Goal: Task Accomplishment & Management: Manage account settings

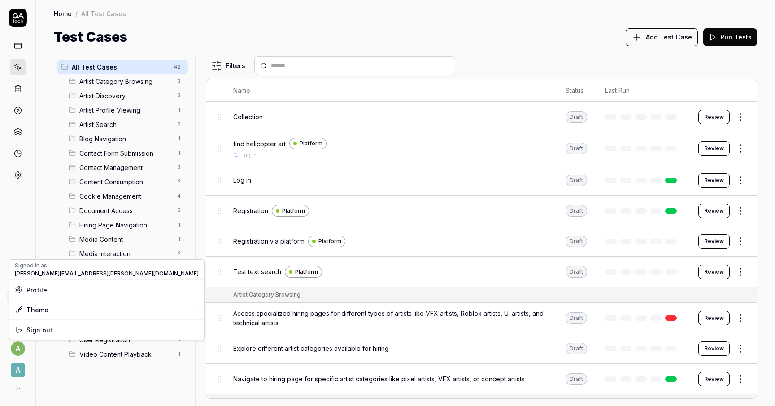
click at [18, 350] on html "a A Home / All Test Cases Home / All Test Cases Test Cases Add Test Case Run Te…" at bounding box center [387, 203] width 775 height 406
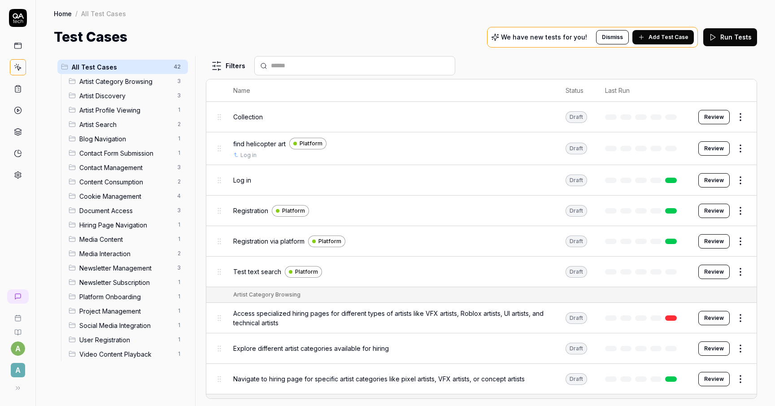
click at [23, 361] on html "a A Home / All Test Cases Home / All Test Cases Test Cases We have new tests fo…" at bounding box center [387, 203] width 775 height 406
click at [21, 380] on button at bounding box center [16, 388] width 18 height 18
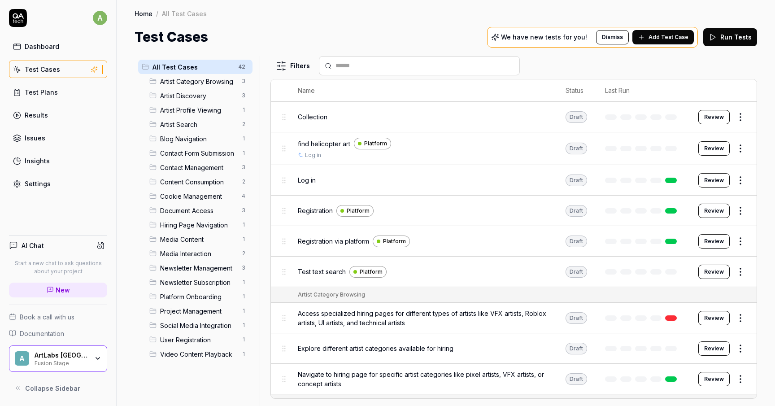
click at [55, 365] on div "Fusion Stage" at bounding box center [62, 362] width 54 height 7
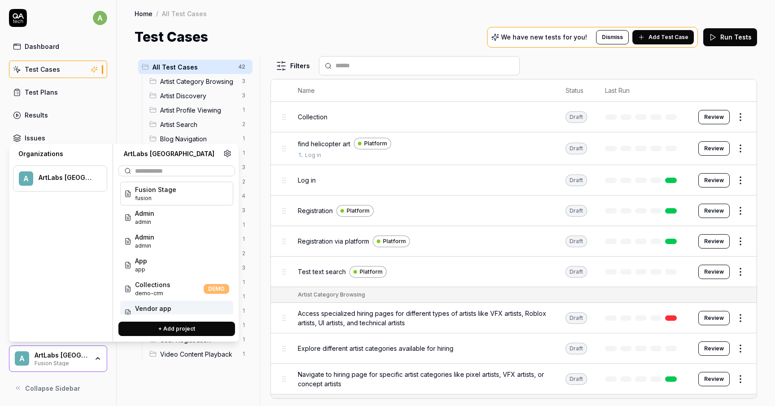
click at [58, 181] on div "ArtLabs [GEOGRAPHIC_DATA]" at bounding box center [67, 177] width 56 height 8
click at [225, 154] on icon at bounding box center [227, 153] width 8 height 8
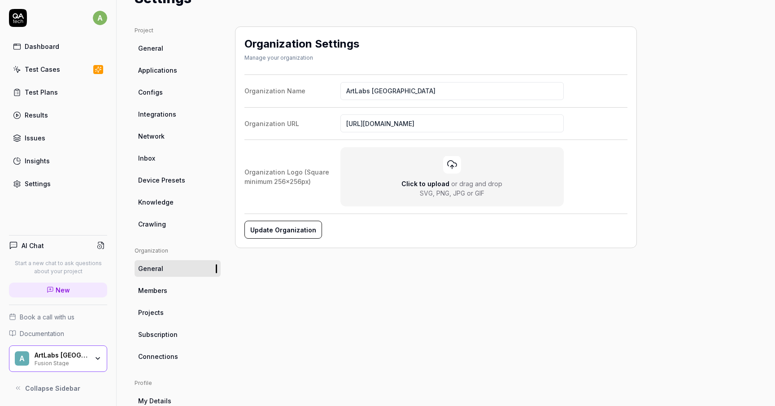
scroll to position [56, 0]
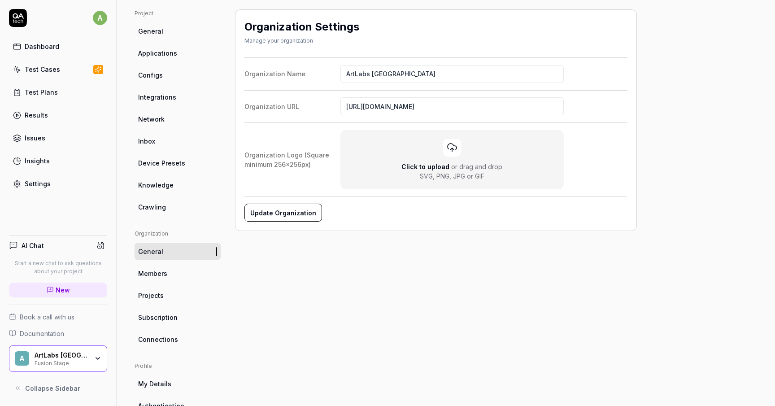
click at [163, 278] on link "Members" at bounding box center [177, 273] width 86 height 17
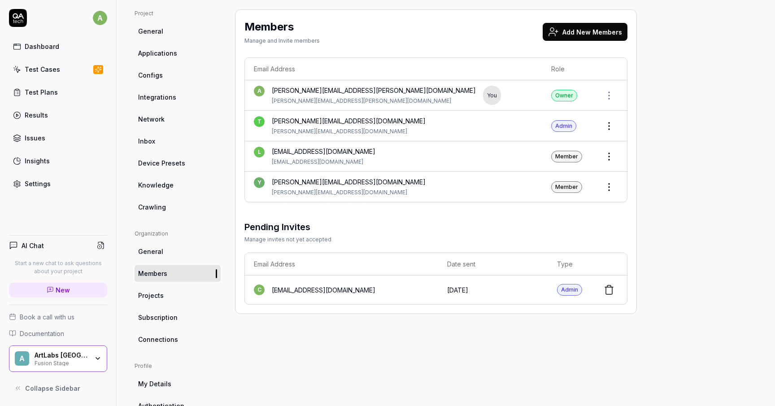
click at [578, 27] on button "Add New Members" at bounding box center [584, 32] width 85 height 18
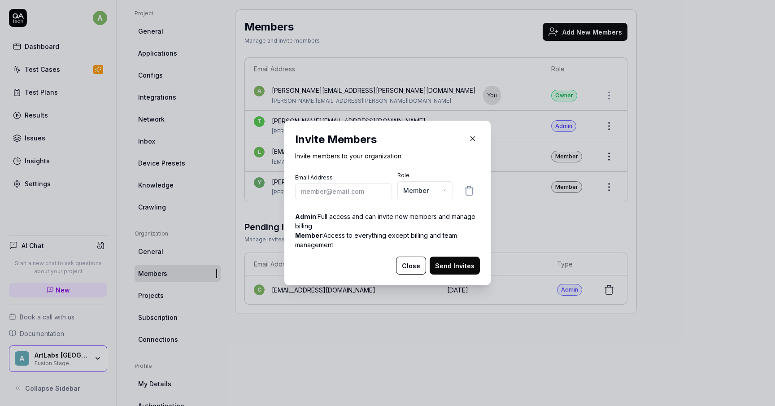
type input "[URL][DOMAIN_NAME]"
type input "[EMAIL_ADDRESS][DOMAIN_NAME]"
click at [459, 266] on button "Send Invites" at bounding box center [454, 265] width 50 height 18
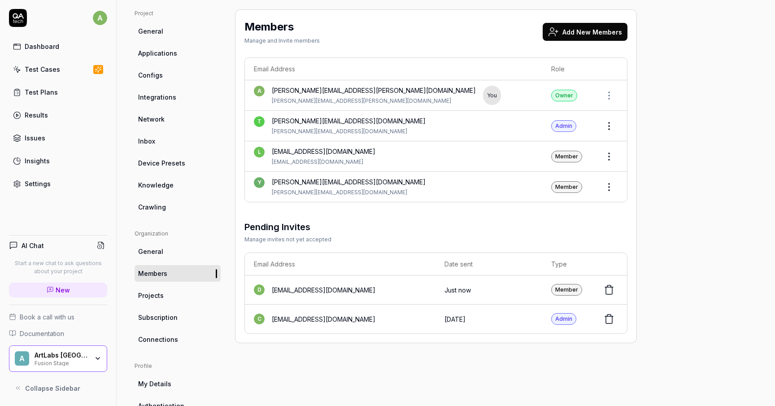
click at [85, 364] on div "Fusion Stage" at bounding box center [62, 362] width 54 height 7
click at [609, 190] on html "a Dashboard Test Cases Test Plans Results Issues Insights Settings AI Chat Star…" at bounding box center [387, 203] width 775 height 406
click at [602, 210] on span "Change Role" at bounding box center [606, 206] width 40 height 9
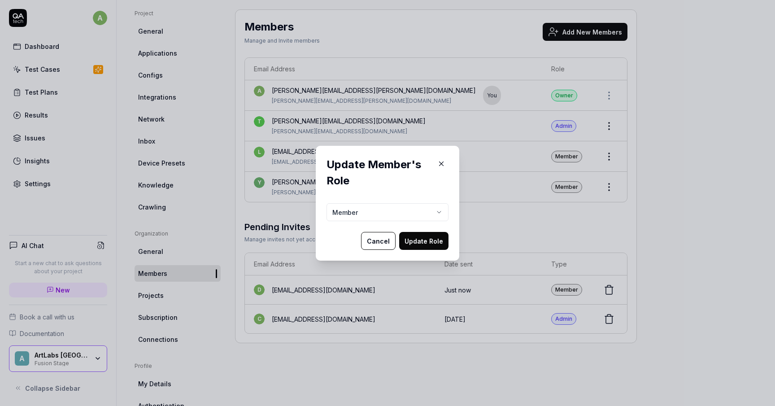
click at [401, 217] on body "a Dashboard Test Cases Test Plans Results Issues Insights Settings AI Chat Star…" at bounding box center [387, 203] width 775 height 406
click at [431, 246] on button "Update Role" at bounding box center [423, 241] width 49 height 18
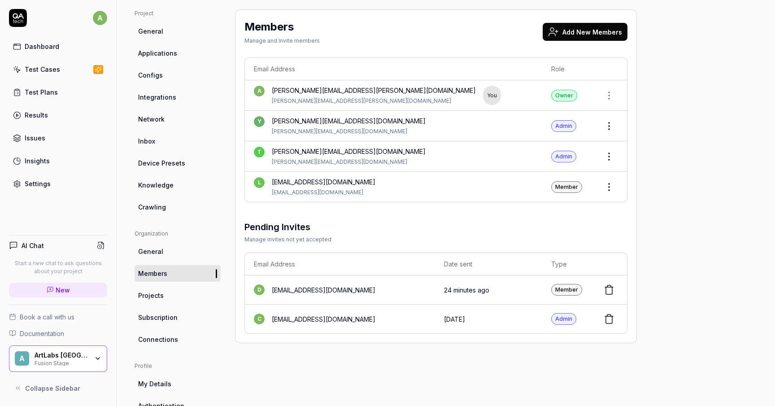
click at [101, 355] on div "A ArtLabs Europe Fusion Stage" at bounding box center [58, 358] width 98 height 27
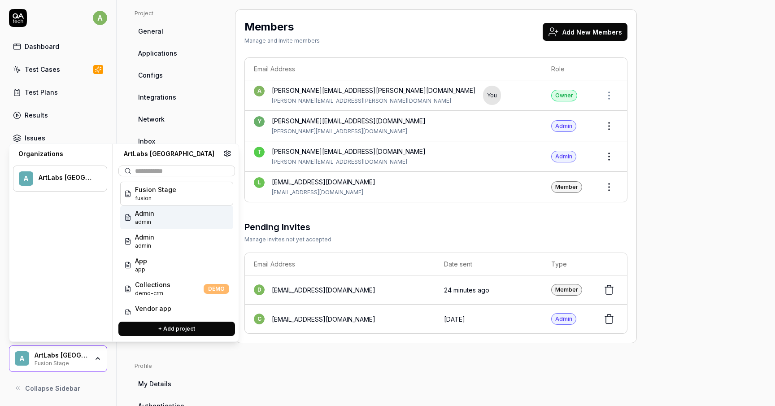
click at [232, 153] on button at bounding box center [227, 153] width 12 height 12
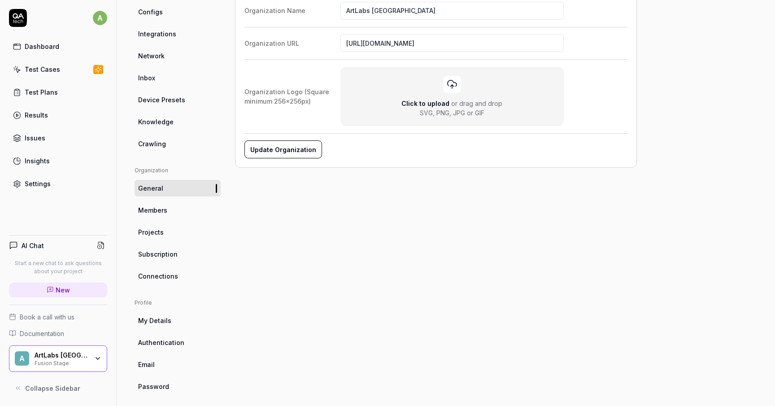
scroll to position [126, 0]
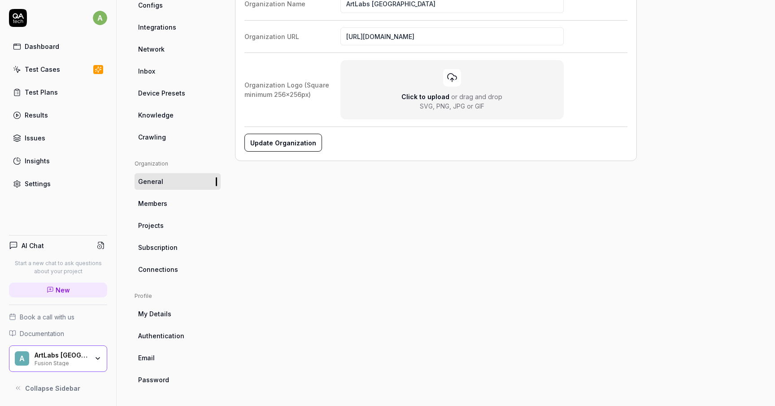
click at [177, 257] on ul "Organization General Members Projects Subscription Connections" at bounding box center [177, 219] width 86 height 118
click at [171, 251] on span "Subscription" at bounding box center [157, 247] width 39 height 9
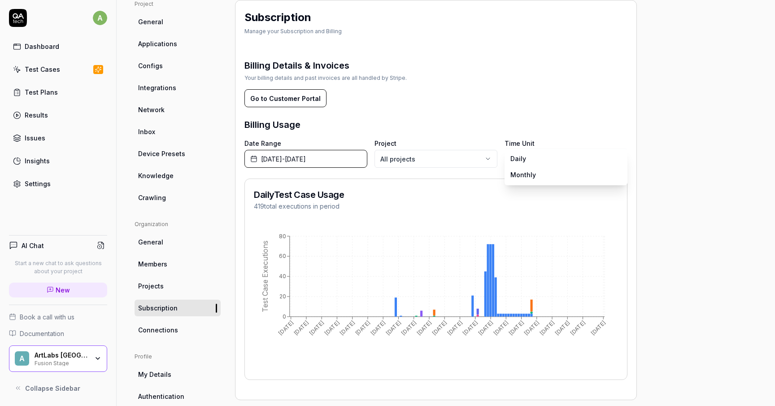
click at [522, 159] on body "a Dashboard Test Cases Test Plans Results Issues Insights Settings AI Chat Star…" at bounding box center [387, 203] width 775 height 406
